Goal: Check status: Check status

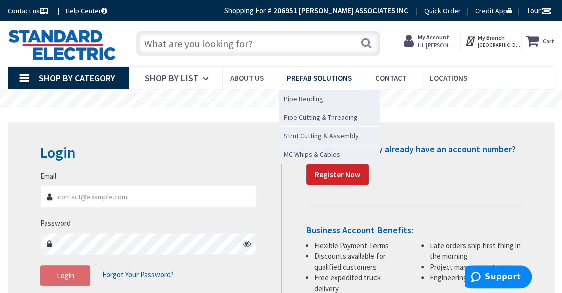
type input "[GEOGRAPHIC_DATA][PERSON_NAME], [GEOGRAPHIC_DATA]"
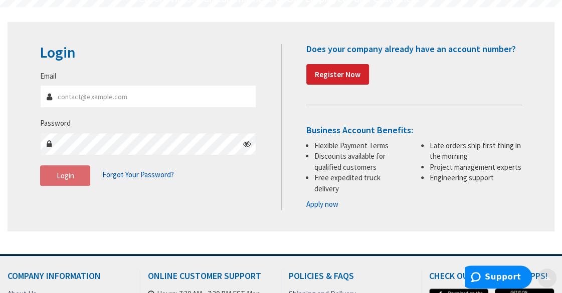
scroll to position [200, 0]
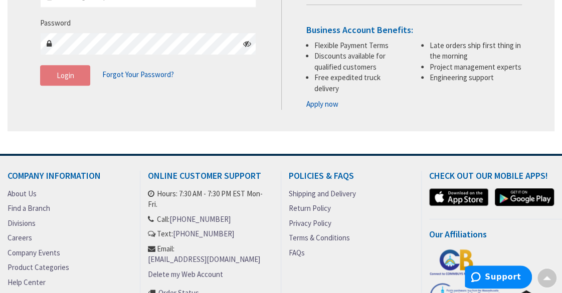
type input "[PERSON_NAME][EMAIL_ADDRESS][DOMAIN_NAME]"
click at [69, 75] on span "Login" at bounding box center [66, 76] width 18 height 10
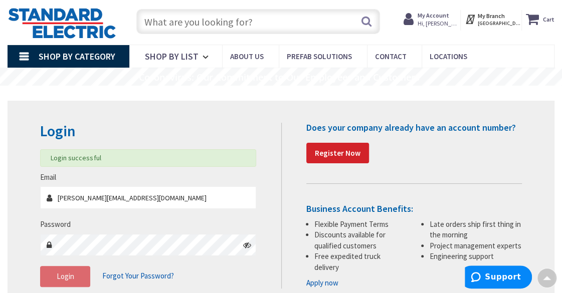
scroll to position [0, 0]
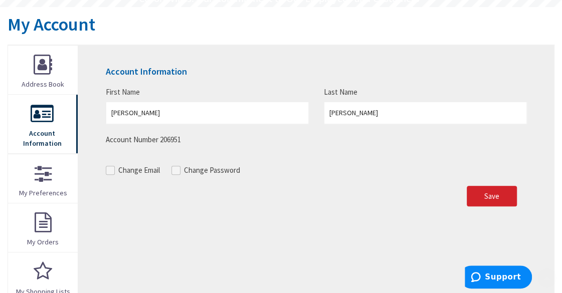
scroll to position [150, 0]
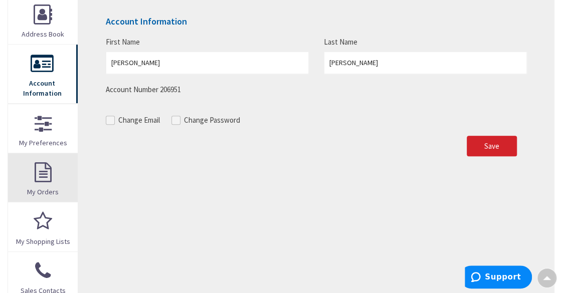
click at [54, 172] on link "My Orders" at bounding box center [43, 177] width 70 height 49
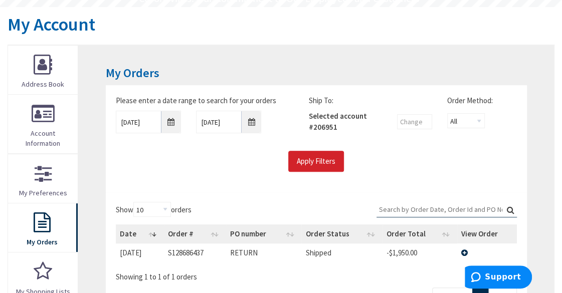
scroll to position [150, 0]
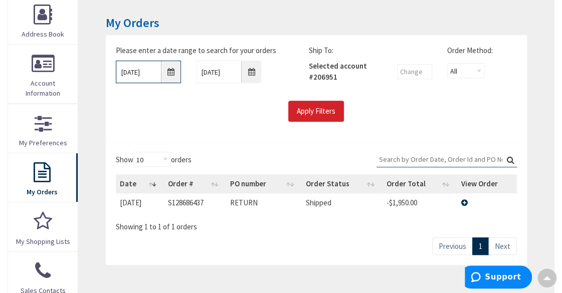
click at [174, 77] on input "8/29/2025" at bounding box center [148, 72] width 65 height 23
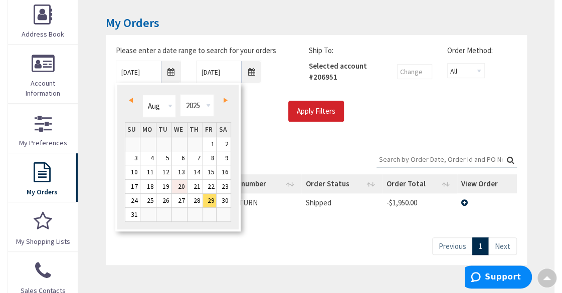
click at [178, 183] on link "20" at bounding box center [179, 187] width 15 height 14
type input "08/20/2025"
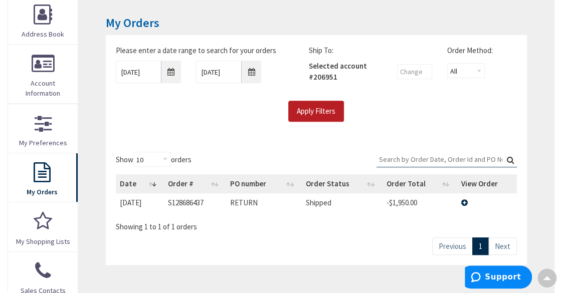
click at [306, 105] on input "Apply Filters" at bounding box center [316, 111] width 56 height 21
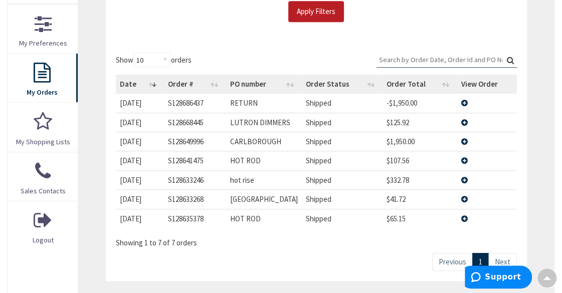
scroll to position [301, 0]
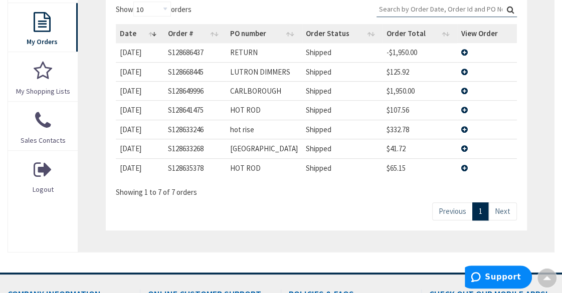
click at [463, 146] on td "View Details" at bounding box center [486, 148] width 59 height 19
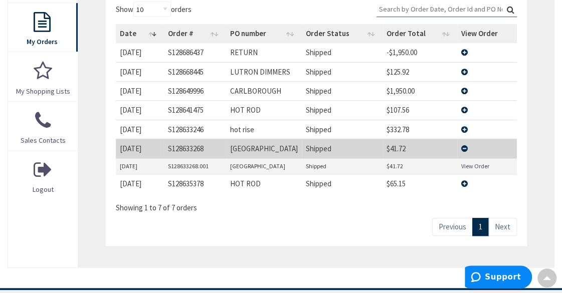
click at [465, 165] on link "View Order" at bounding box center [475, 166] width 28 height 9
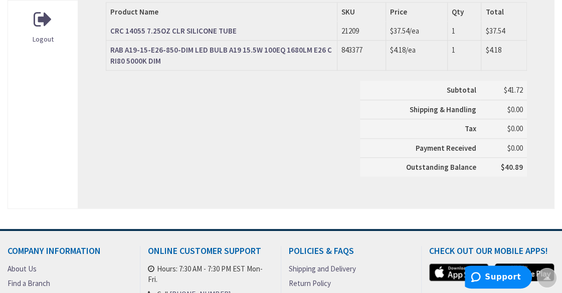
scroll to position [401, 0]
